Goal: Information Seeking & Learning: Find specific fact

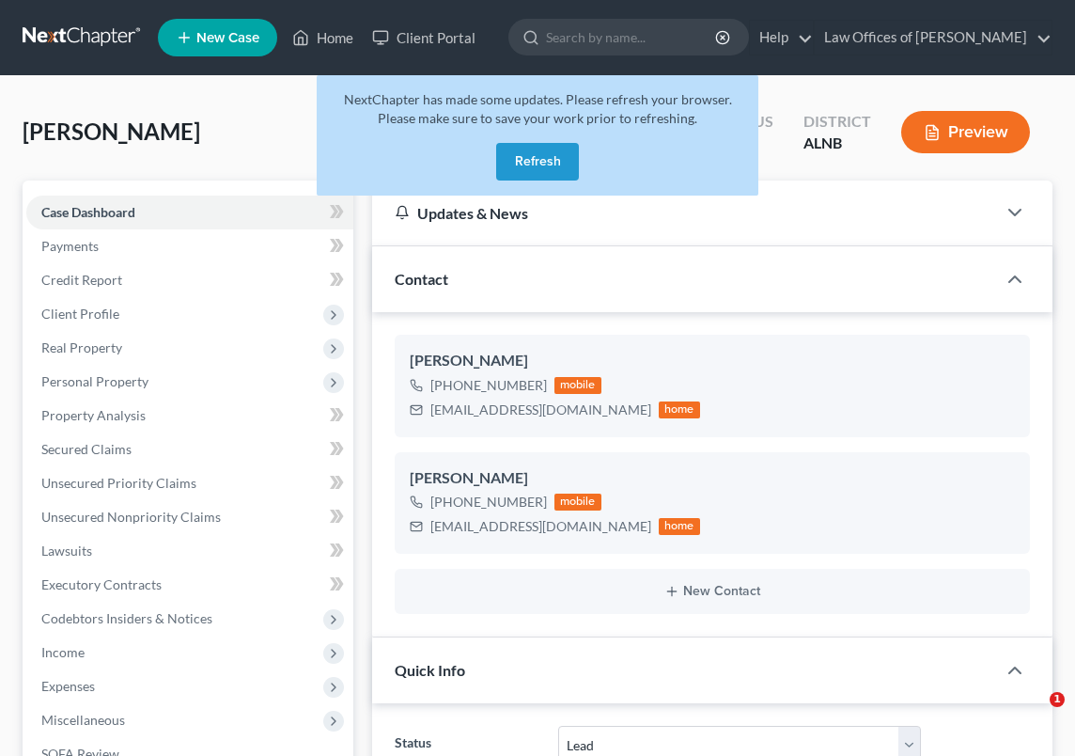
select select "5"
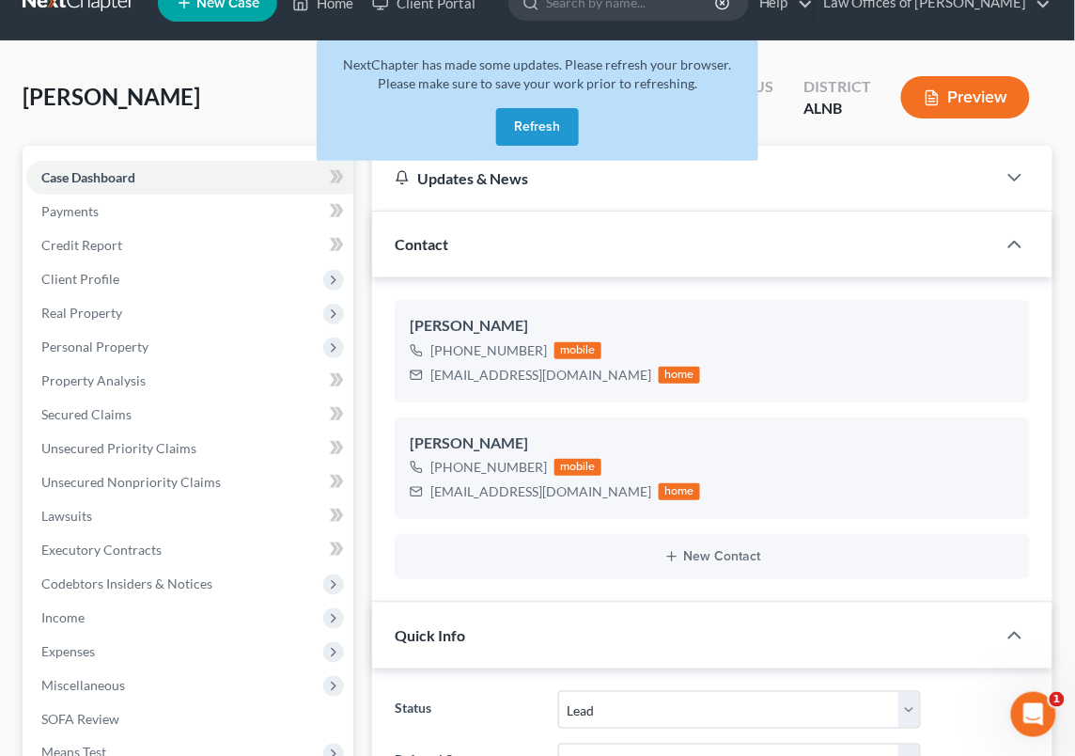
click at [121, 5] on link at bounding box center [83, 3] width 120 height 34
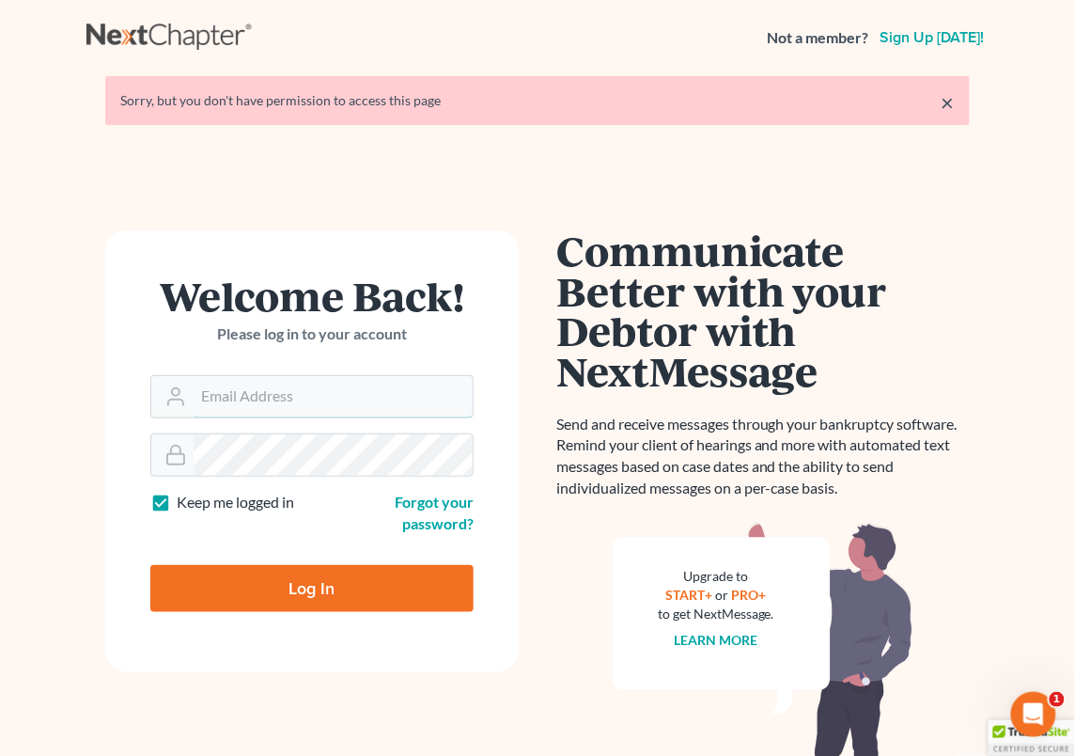
type input "[EMAIL_ADDRESS][DOMAIN_NAME]"
click at [312, 586] on input "Log In" at bounding box center [311, 588] width 323 height 47
type input "Thinking..."
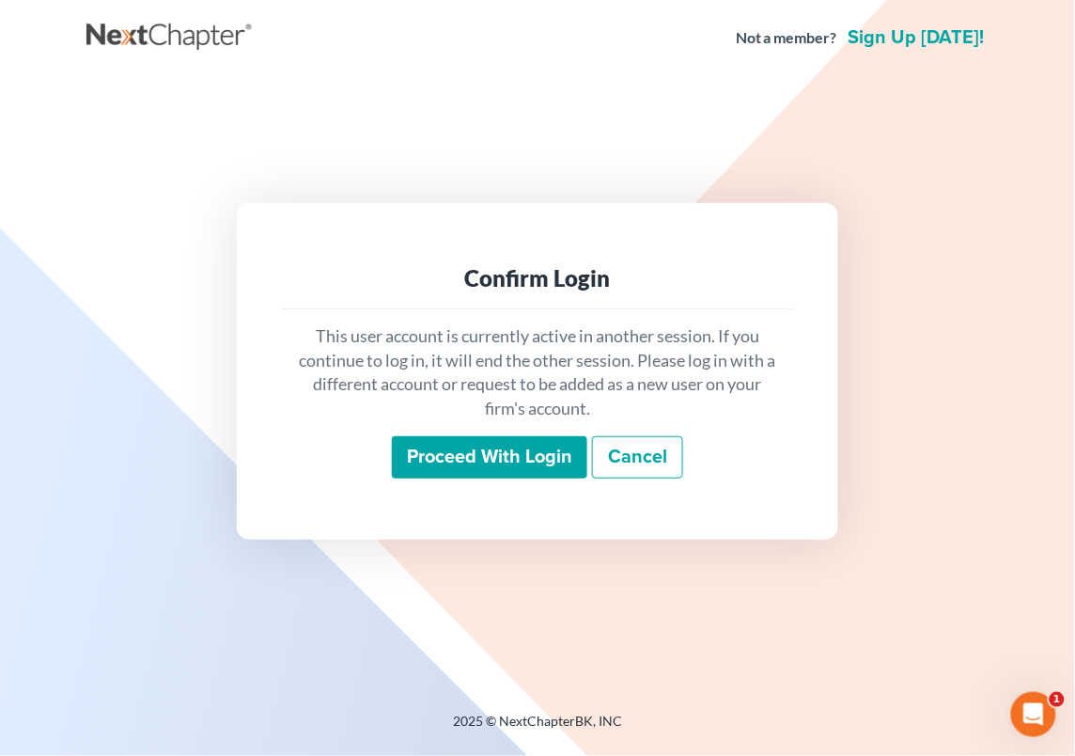
click at [436, 469] on input "Proceed with login" at bounding box center [490, 457] width 196 height 43
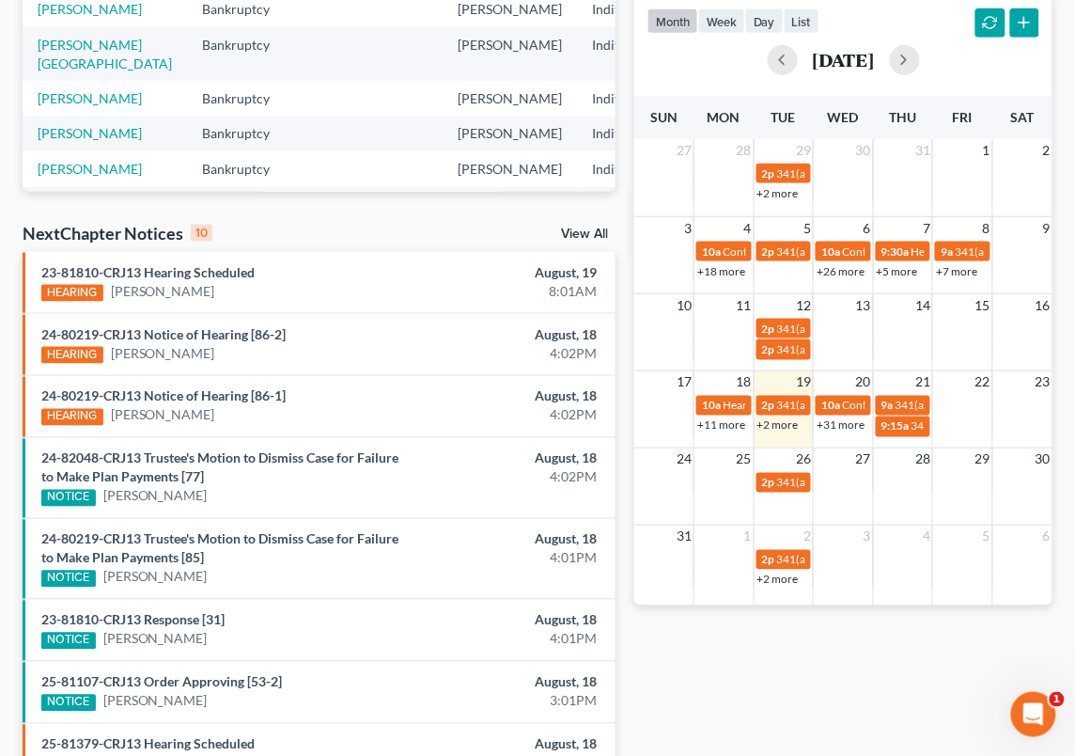
scroll to position [396, 0]
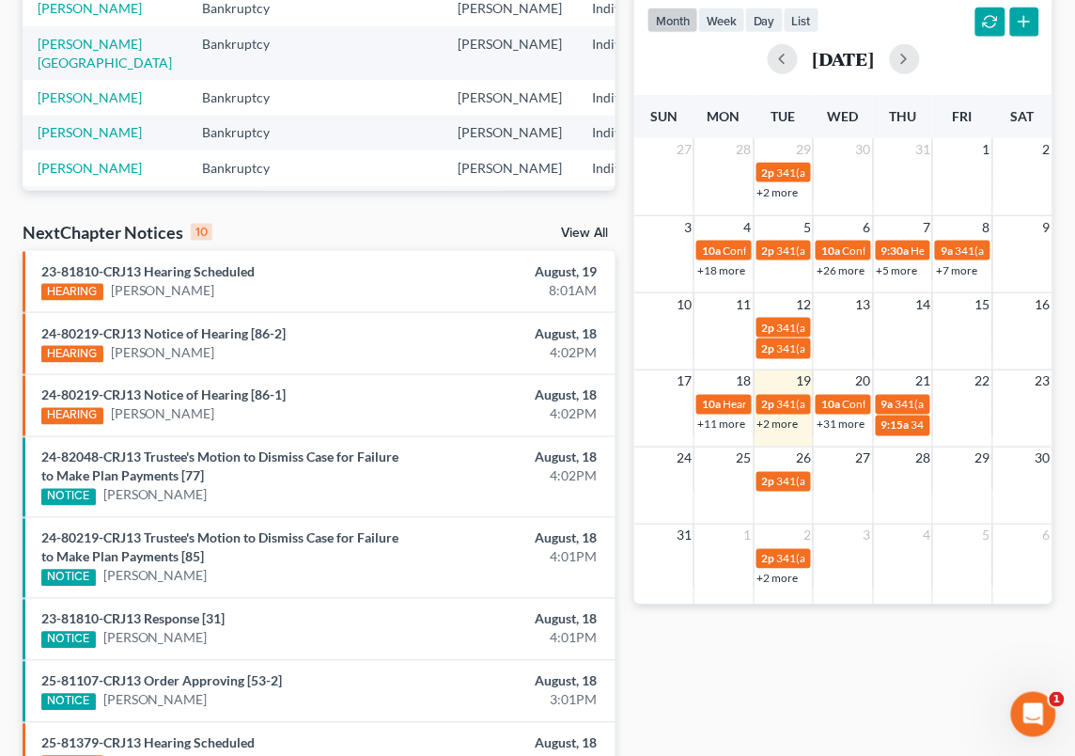
click at [584, 235] on link "View All" at bounding box center [584, 233] width 47 height 13
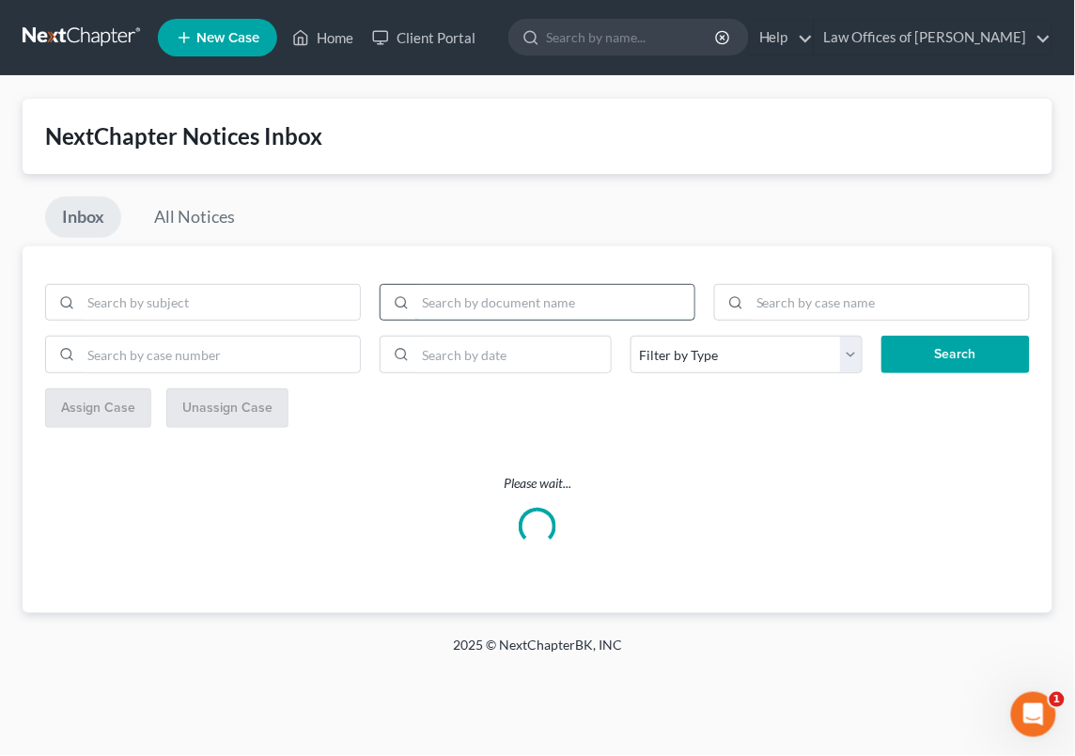
click at [517, 305] on input "search" at bounding box center [554, 303] width 279 height 36
click at [780, 291] on input "search" at bounding box center [889, 303] width 279 height 36
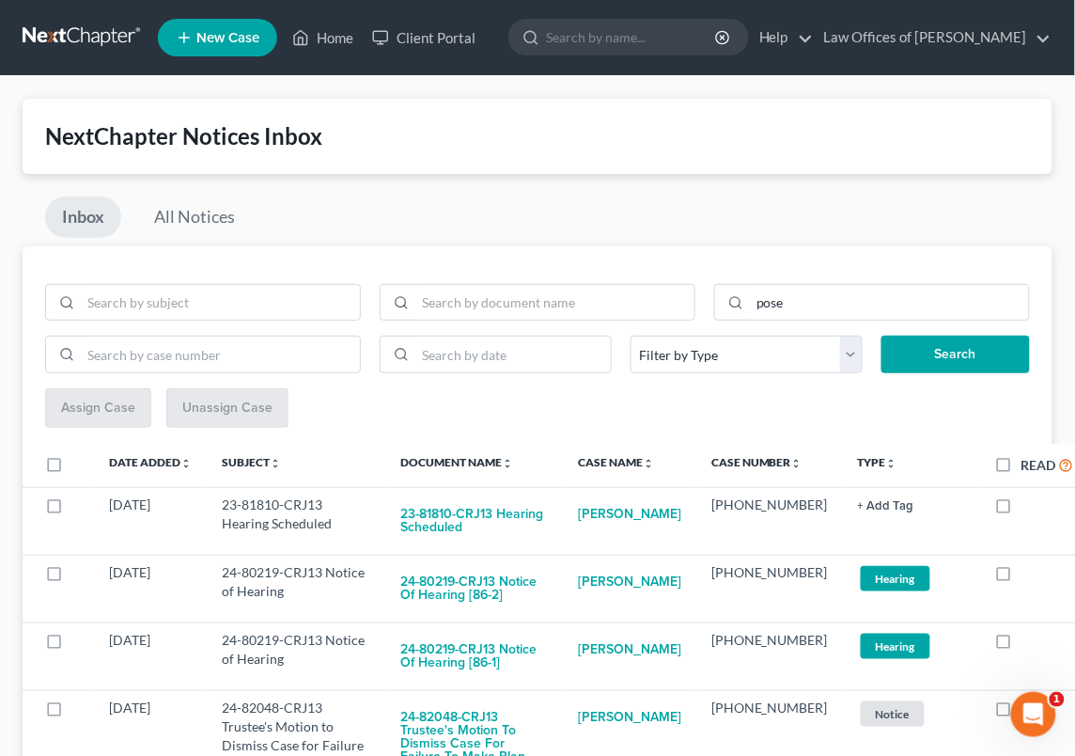
drag, startPoint x: 779, startPoint y: 337, endPoint x: 931, endPoint y: 364, distance: 154.7
click at [931, 364] on button "Search" at bounding box center [956, 355] width 149 height 38
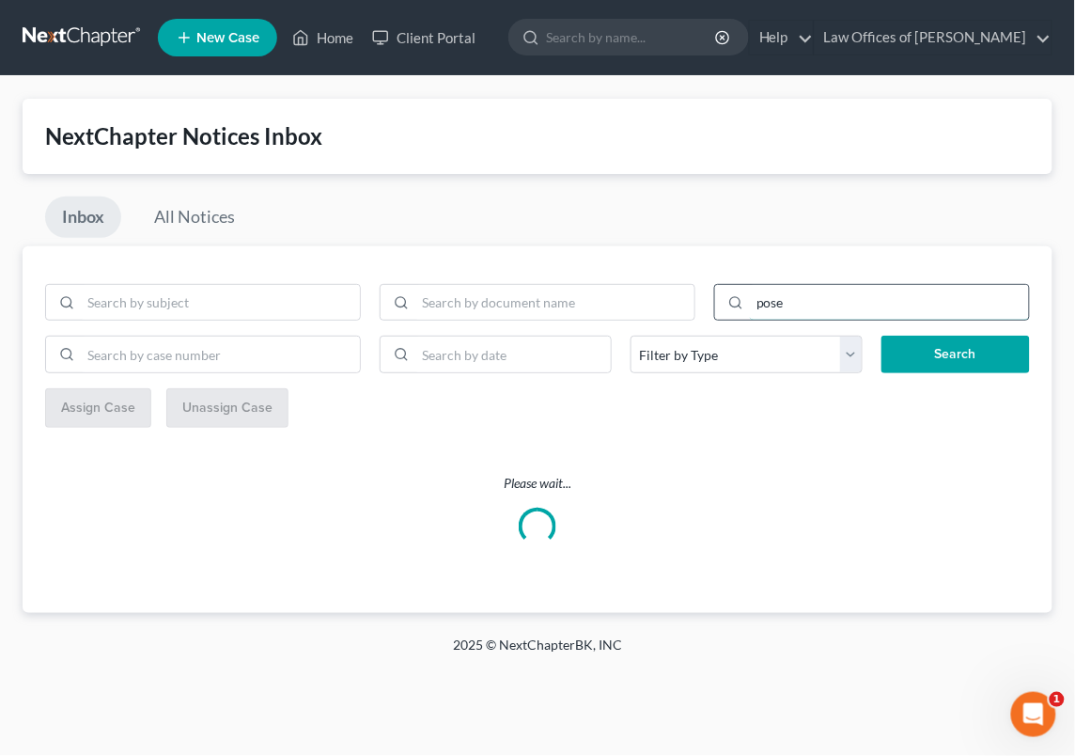
click at [765, 300] on input "pose" at bounding box center [889, 303] width 279 height 36
click at [775, 303] on input "pose" at bounding box center [889, 303] width 279 height 36
click at [920, 352] on button "Search" at bounding box center [956, 355] width 149 height 38
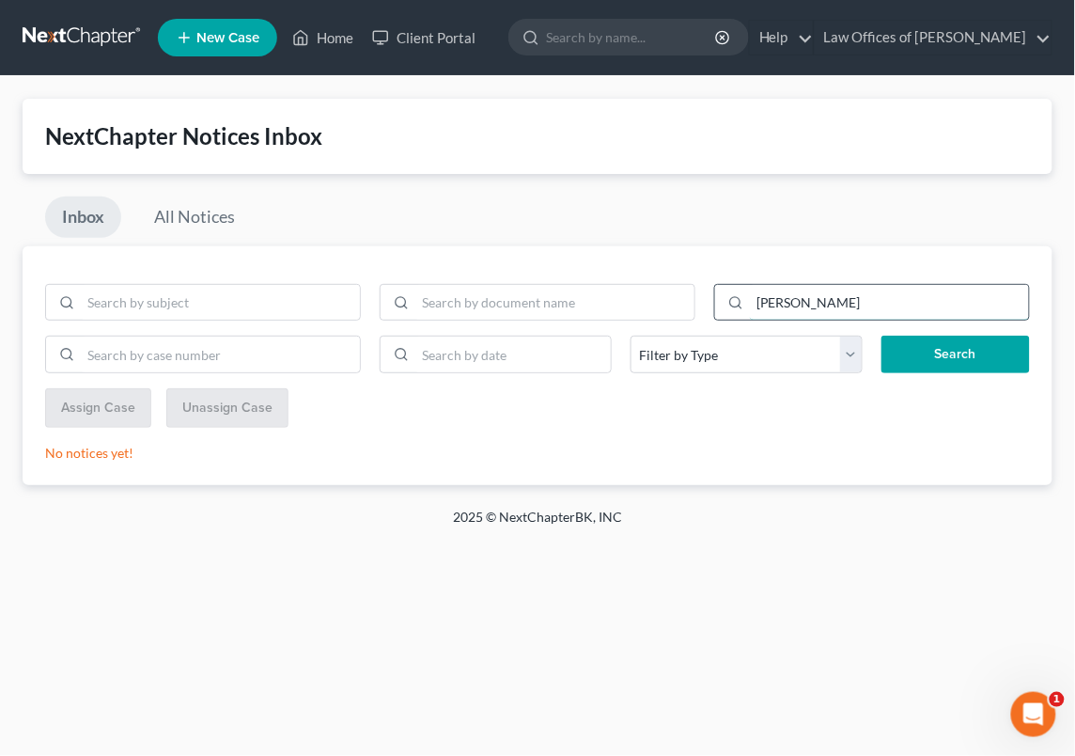
click at [794, 307] on input "powe" at bounding box center [889, 303] width 279 height 36
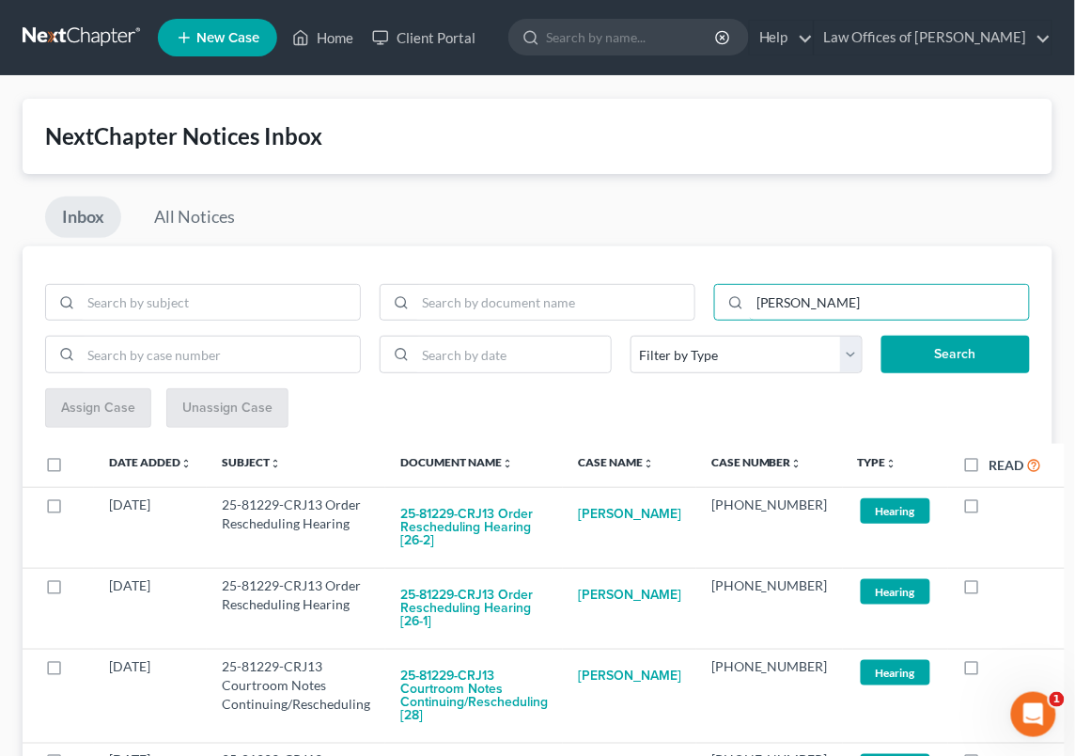
type input "mecomber"
click at [956, 352] on button "Search" at bounding box center [956, 355] width 149 height 38
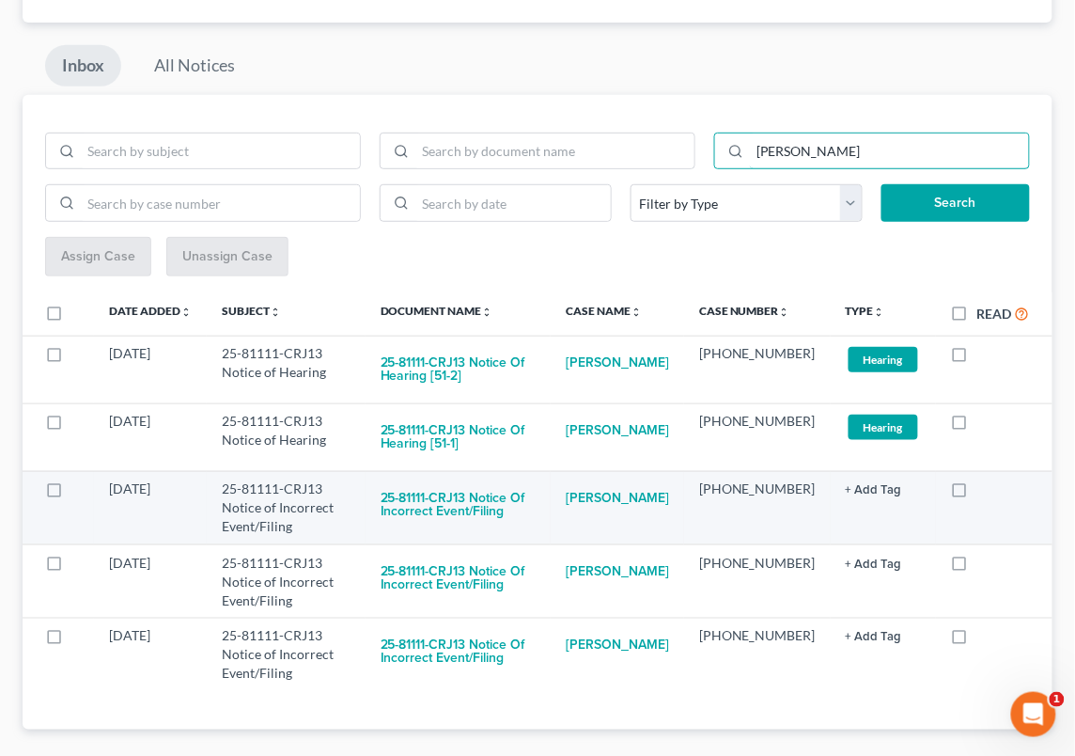
scroll to position [150, 0]
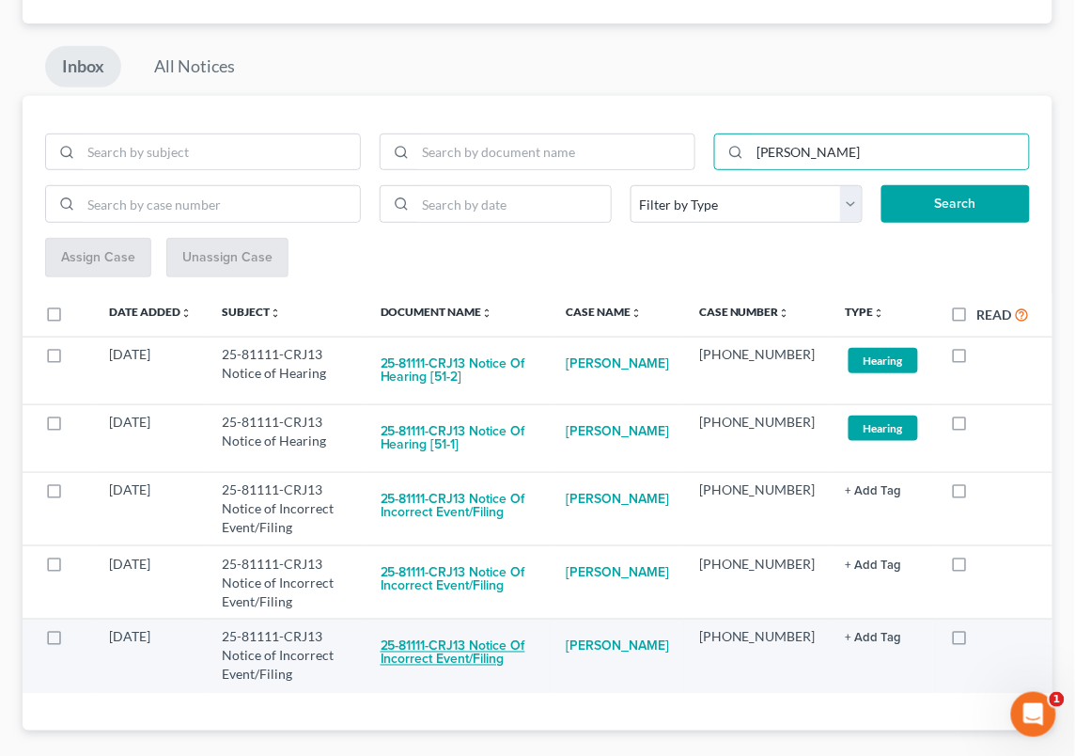
click at [514, 628] on button "25-81111-CRJ13 Notice of Incorrect Event/Filing" at bounding box center [458, 653] width 155 height 51
checkbox input "true"
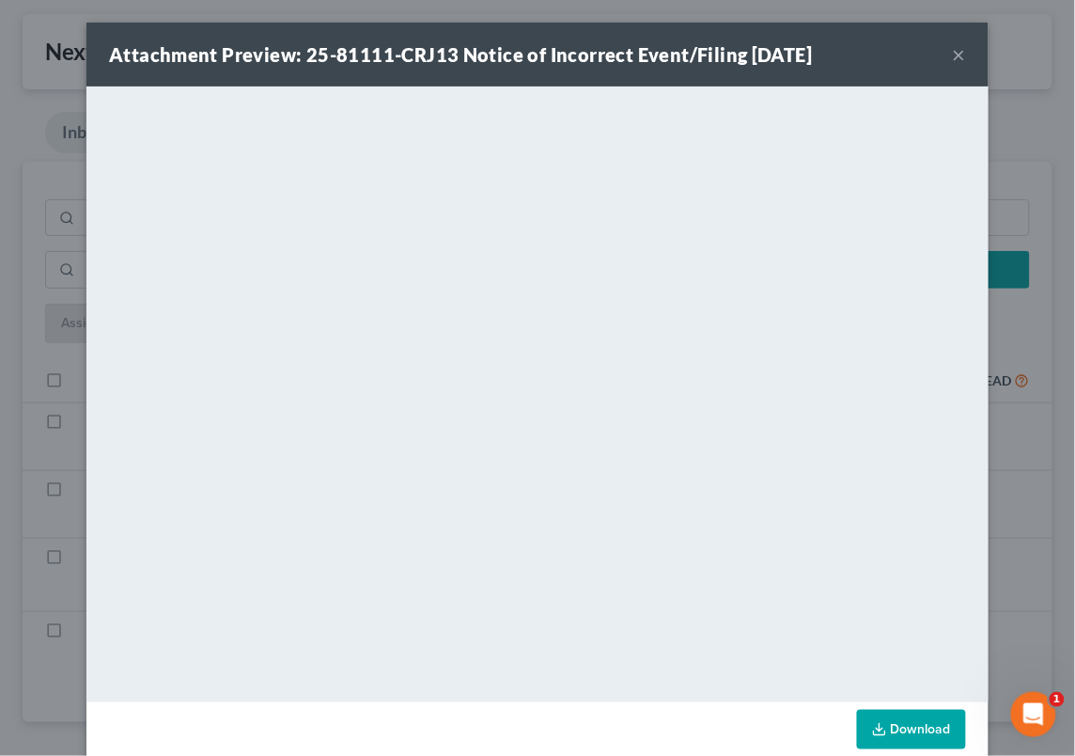
scroll to position [0, 0]
click at [1043, 613] on div "Attachment Preview: 25-81111-CRJ13 Notice of Incorrect Event/Filing 08/18/2025 …" at bounding box center [537, 378] width 1075 height 756
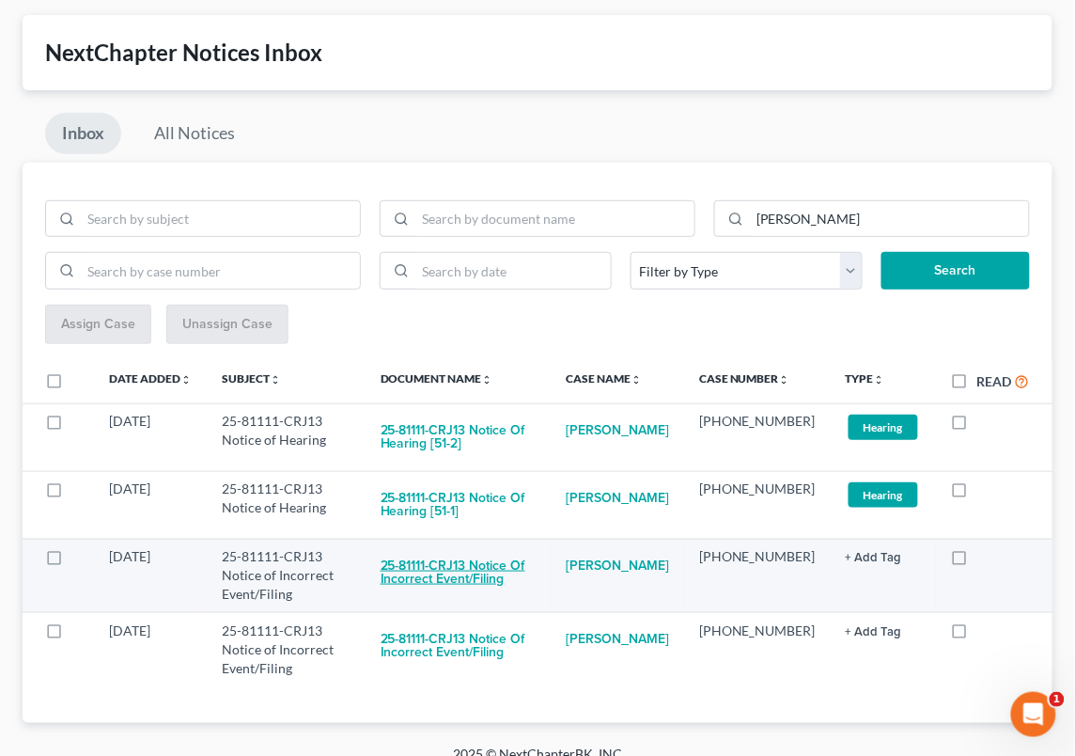
click at [507, 563] on button "25-81111-CRJ13 Notice of Incorrect Event/Filing" at bounding box center [458, 572] width 155 height 51
checkbox input "true"
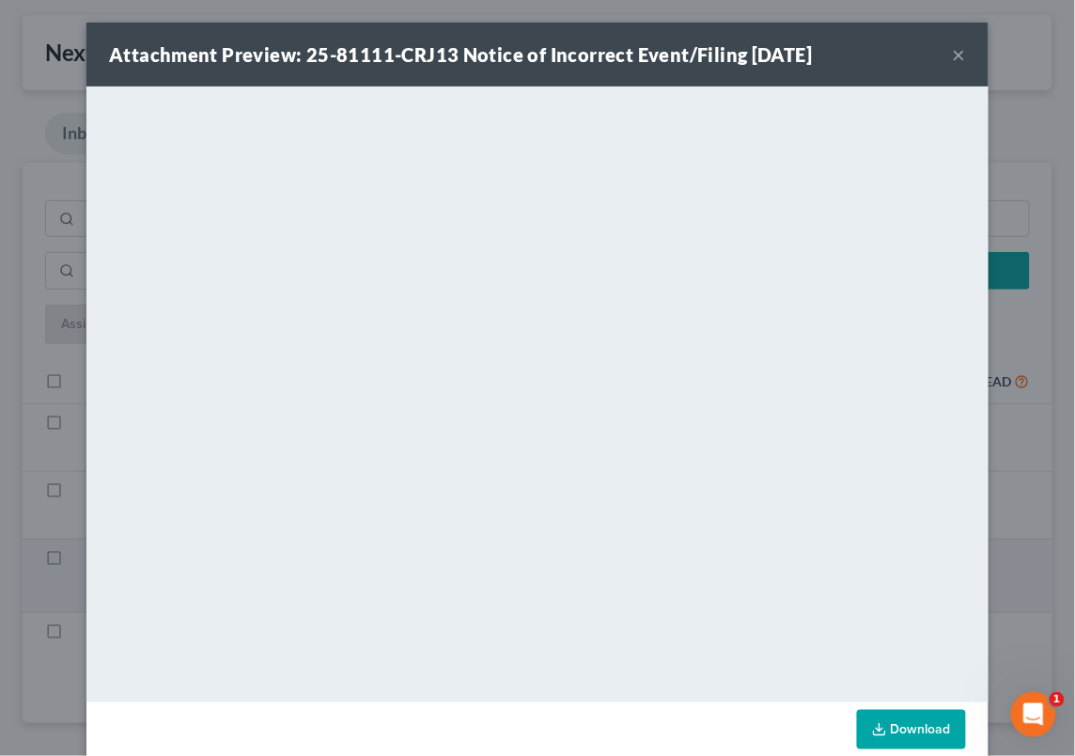
scroll to position [19, 0]
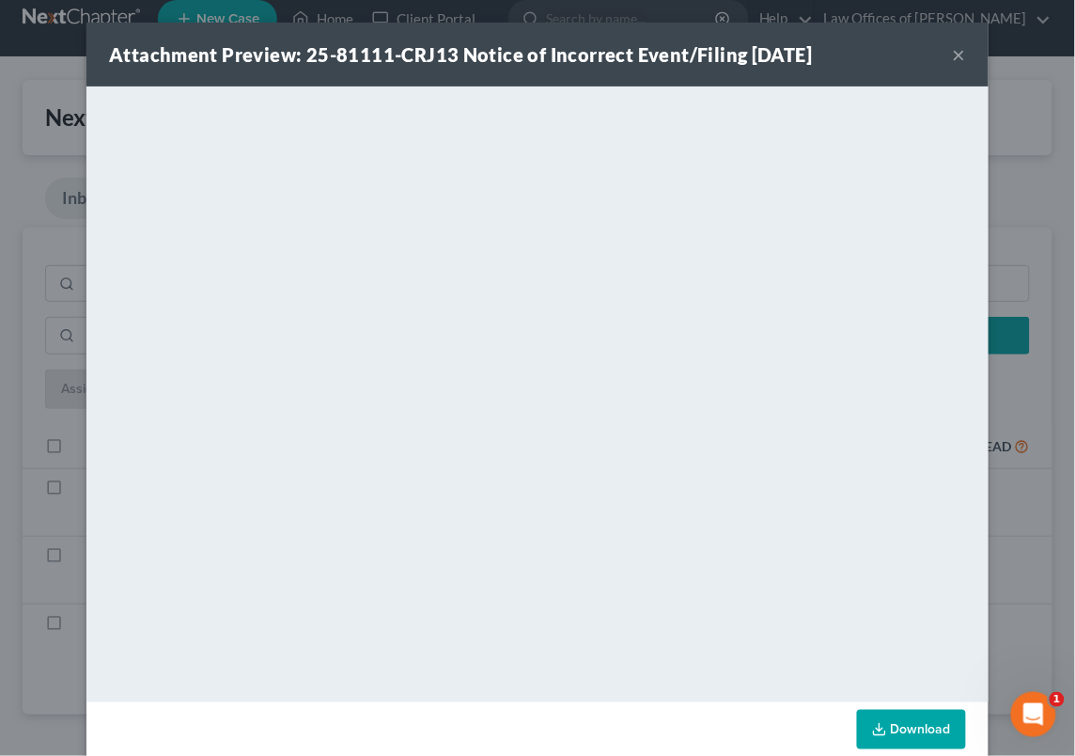
click at [1055, 439] on div "Attachment Preview: 25-81111-CRJ13 Notice of Incorrect Event/Filing 08/18/2025 …" at bounding box center [537, 378] width 1075 height 756
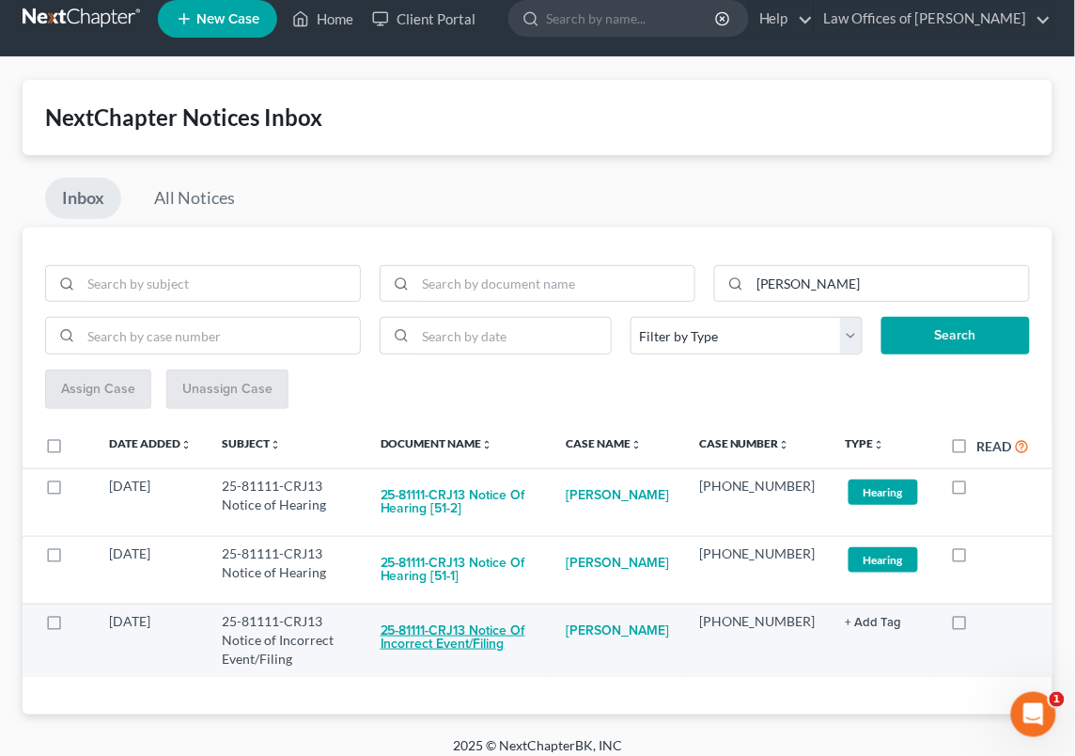
click at [473, 622] on button "25-81111-CRJ13 Notice of Incorrect Event/Filing" at bounding box center [458, 637] width 155 height 51
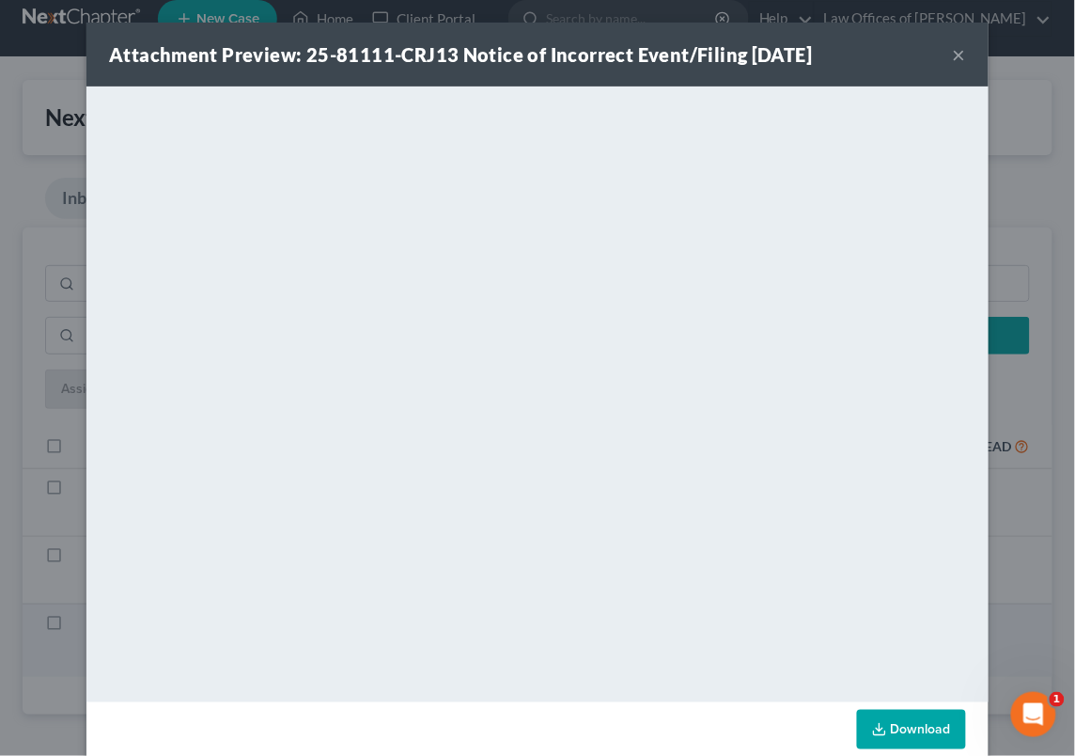
checkbox input "true"
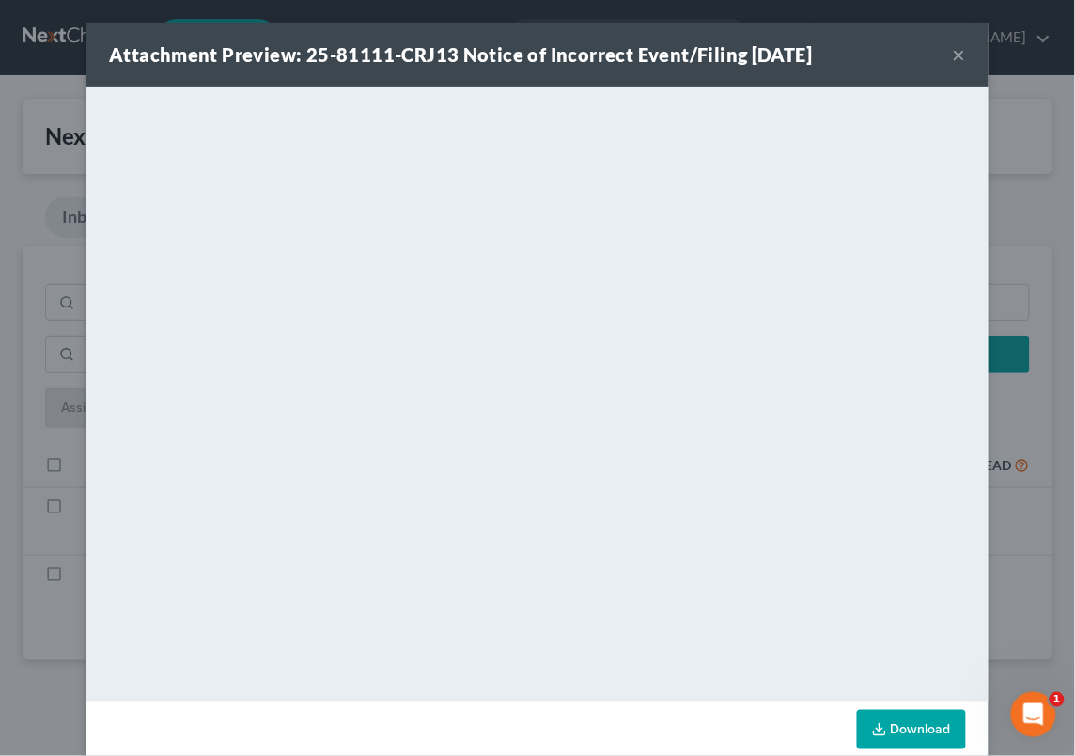
scroll to position [0, 0]
click at [1018, 561] on div "Attachment Preview: 25-81111-CRJ13 Notice of Incorrect Event/Filing 08/18/2025 …" at bounding box center [537, 378] width 1075 height 756
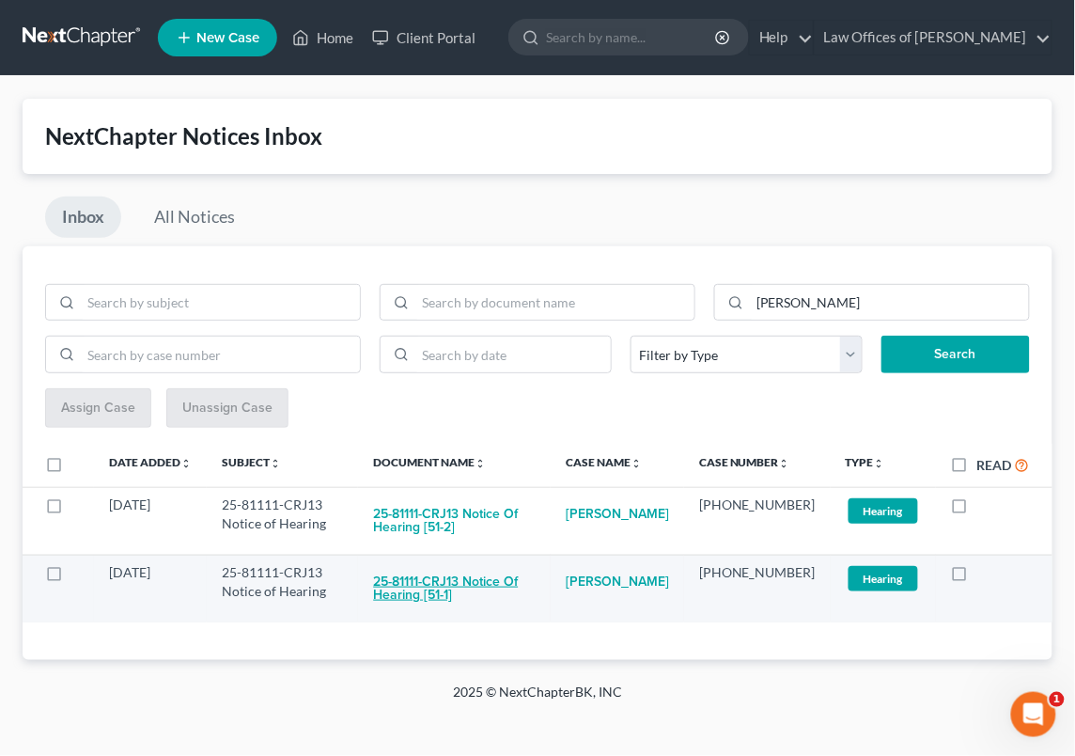
click at [493, 579] on button "25-81111-CRJ13 Notice of Hearing [51-1]" at bounding box center [454, 588] width 163 height 51
checkbox input "true"
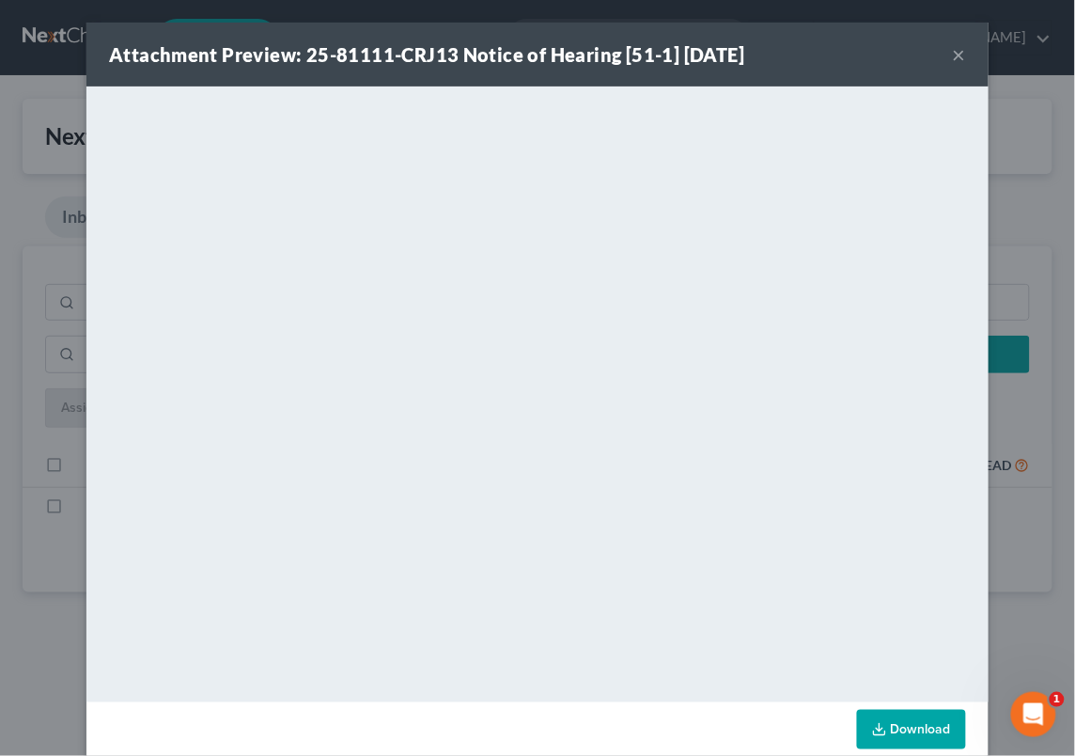
click at [1036, 497] on div "Attachment Preview: 25-81111-CRJ13 Notice of Hearing [51-1] 08/18/2025 × <objec…" at bounding box center [537, 378] width 1075 height 756
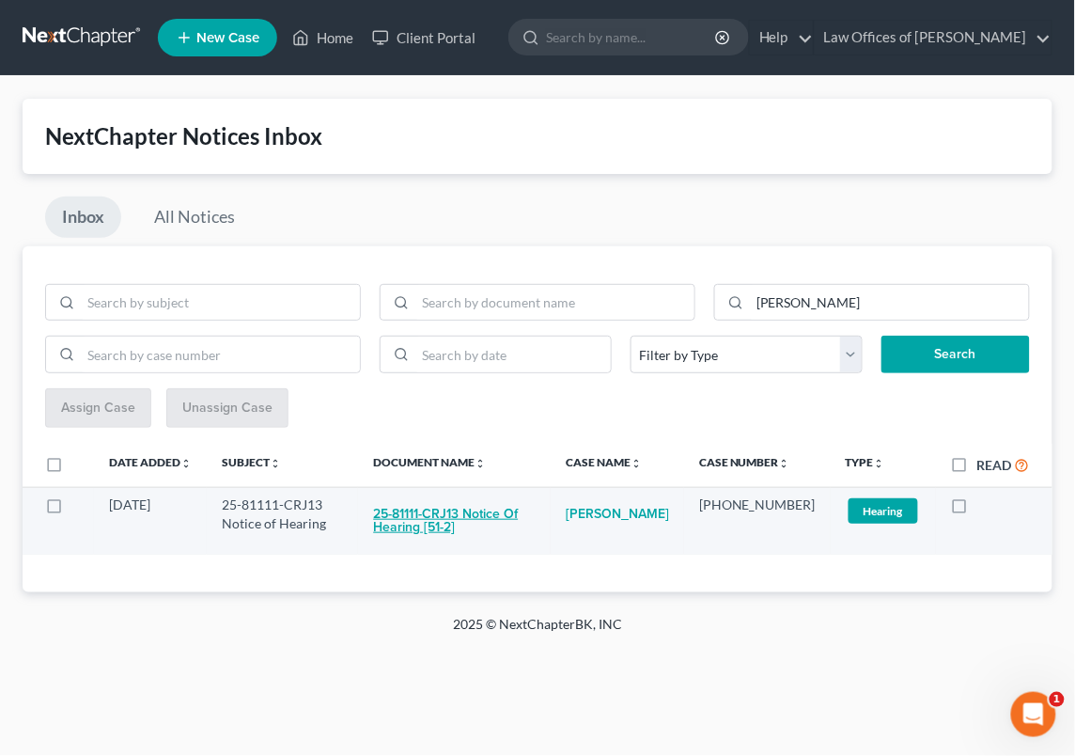
click at [488, 510] on button "25-81111-CRJ13 Notice of Hearing [51-2]" at bounding box center [454, 520] width 163 height 51
checkbox input "true"
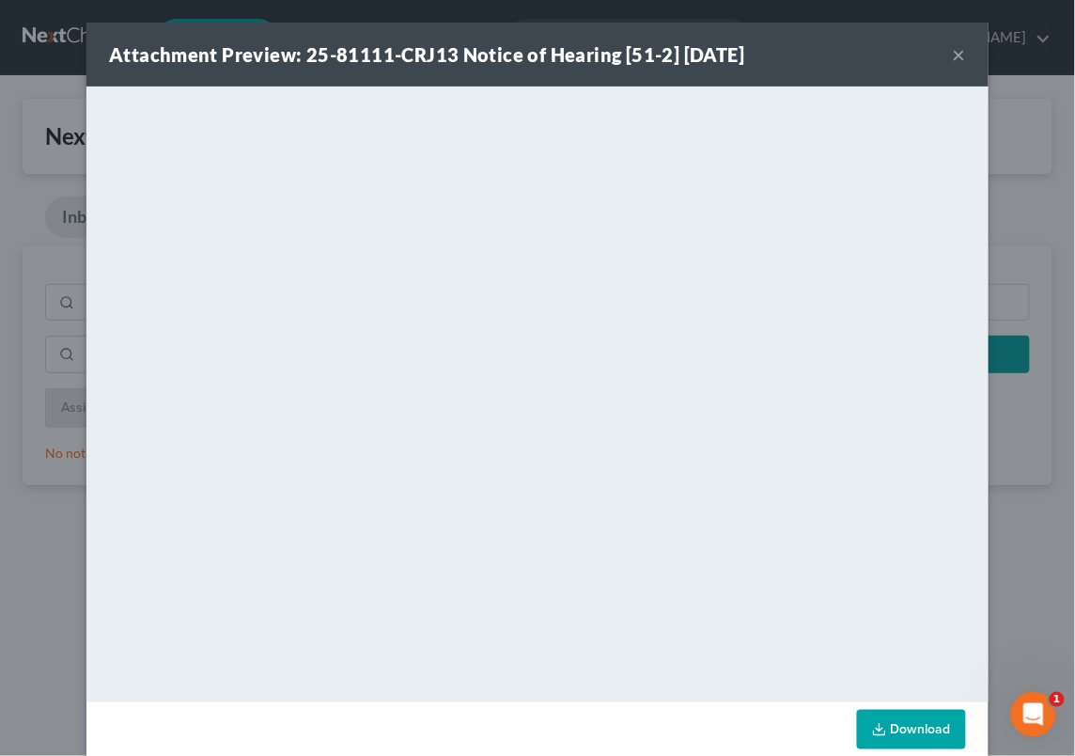
click at [1031, 516] on div "Attachment Preview: 25-81111-CRJ13 Notice of Hearing [51-2] 08/18/2025 × <objec…" at bounding box center [537, 378] width 1075 height 756
